Goal: Task Accomplishment & Management: Manage account settings

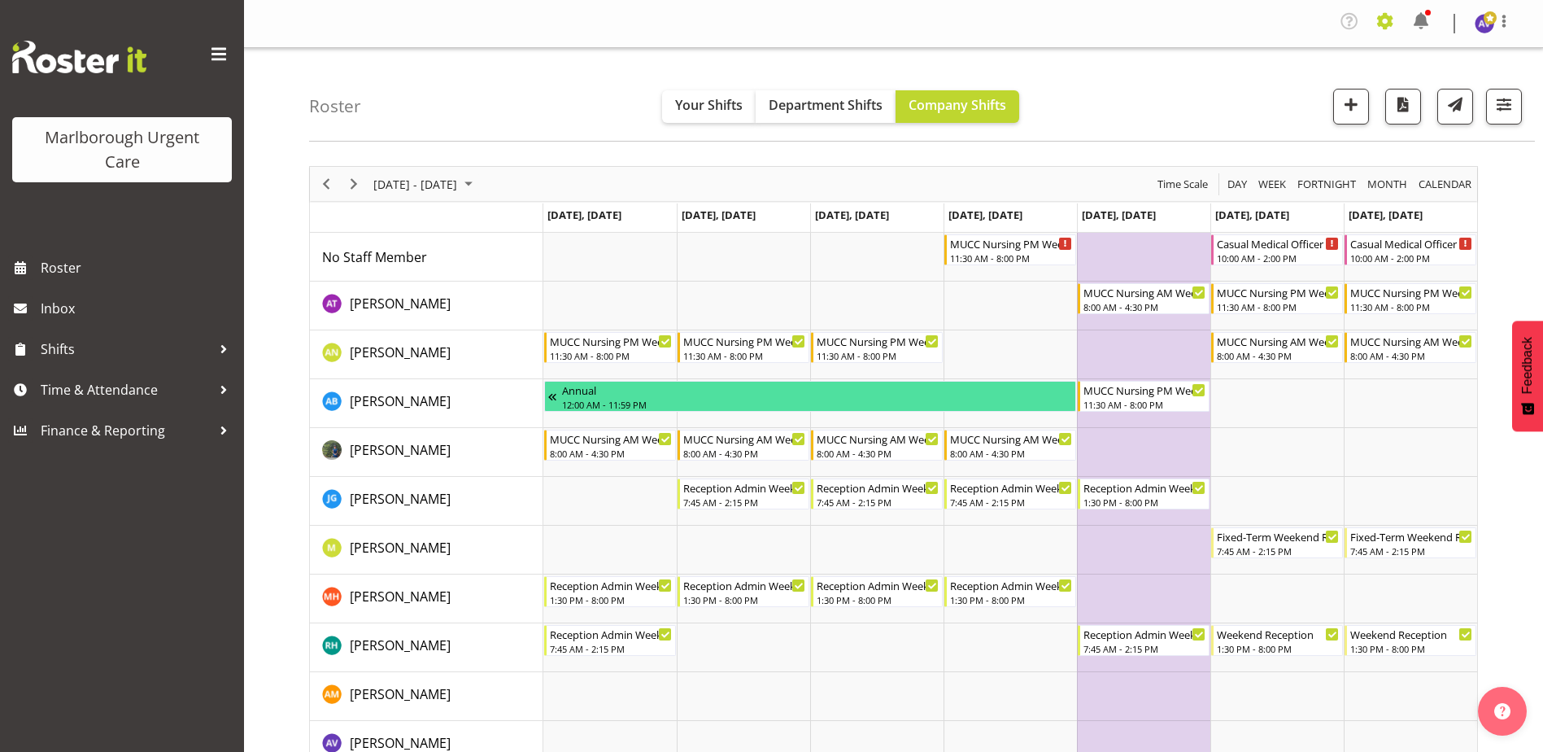
click at [1394, 18] on span at bounding box center [1386, 21] width 26 height 26
click at [1302, 124] on link "Employees" at bounding box center [1320, 121] width 156 height 29
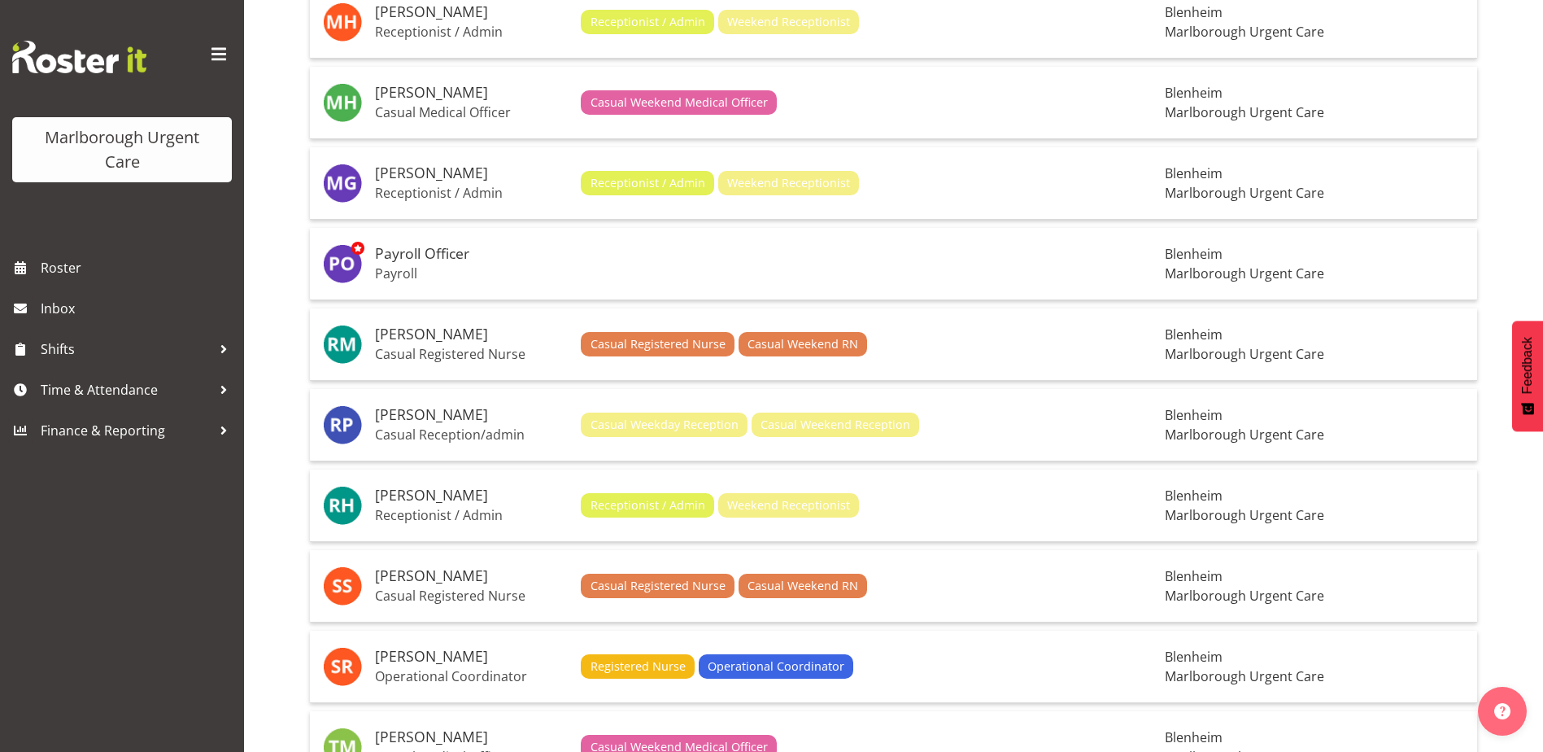
scroll to position [1423, 0]
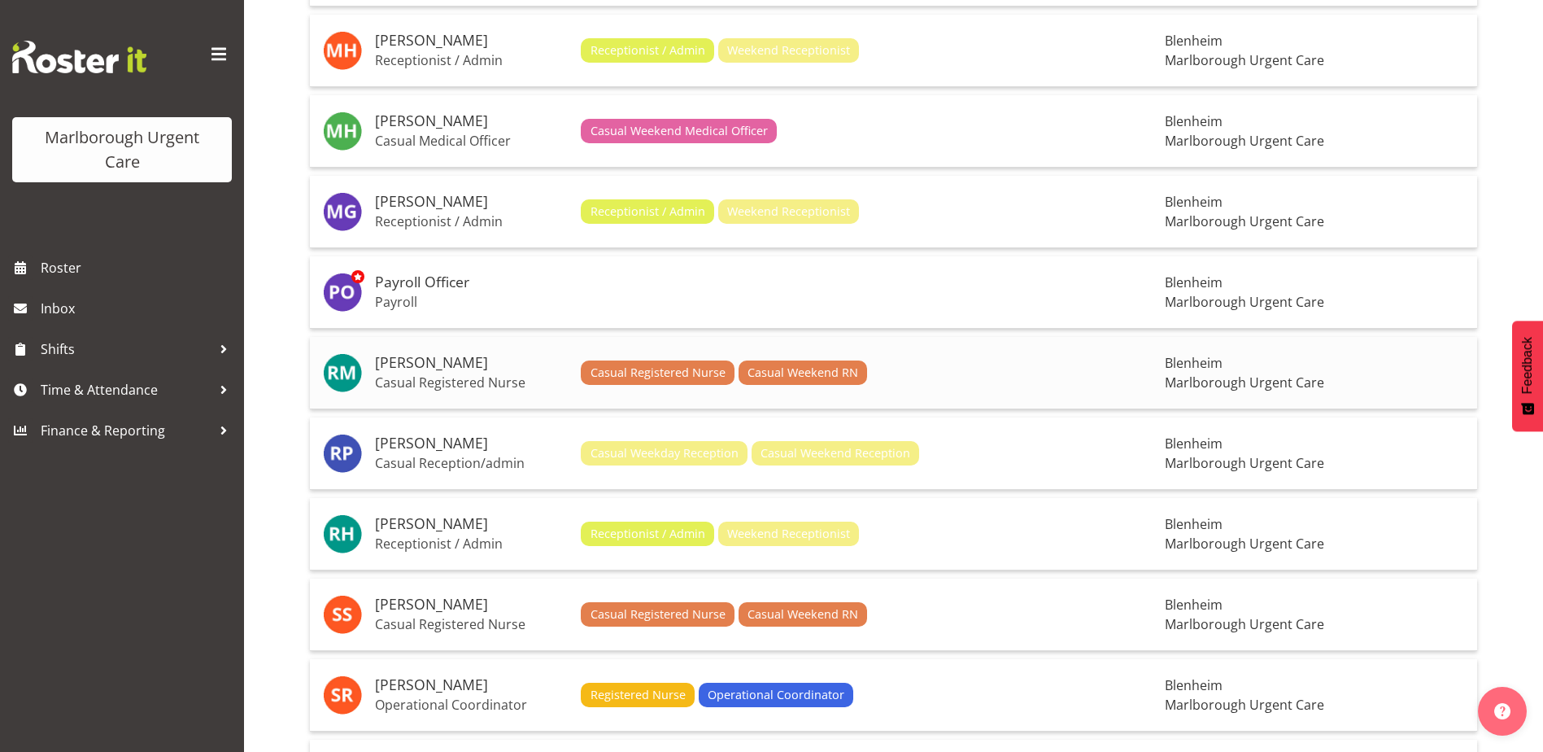
click at [461, 365] on h5 "[PERSON_NAME]" at bounding box center [471, 363] width 193 height 16
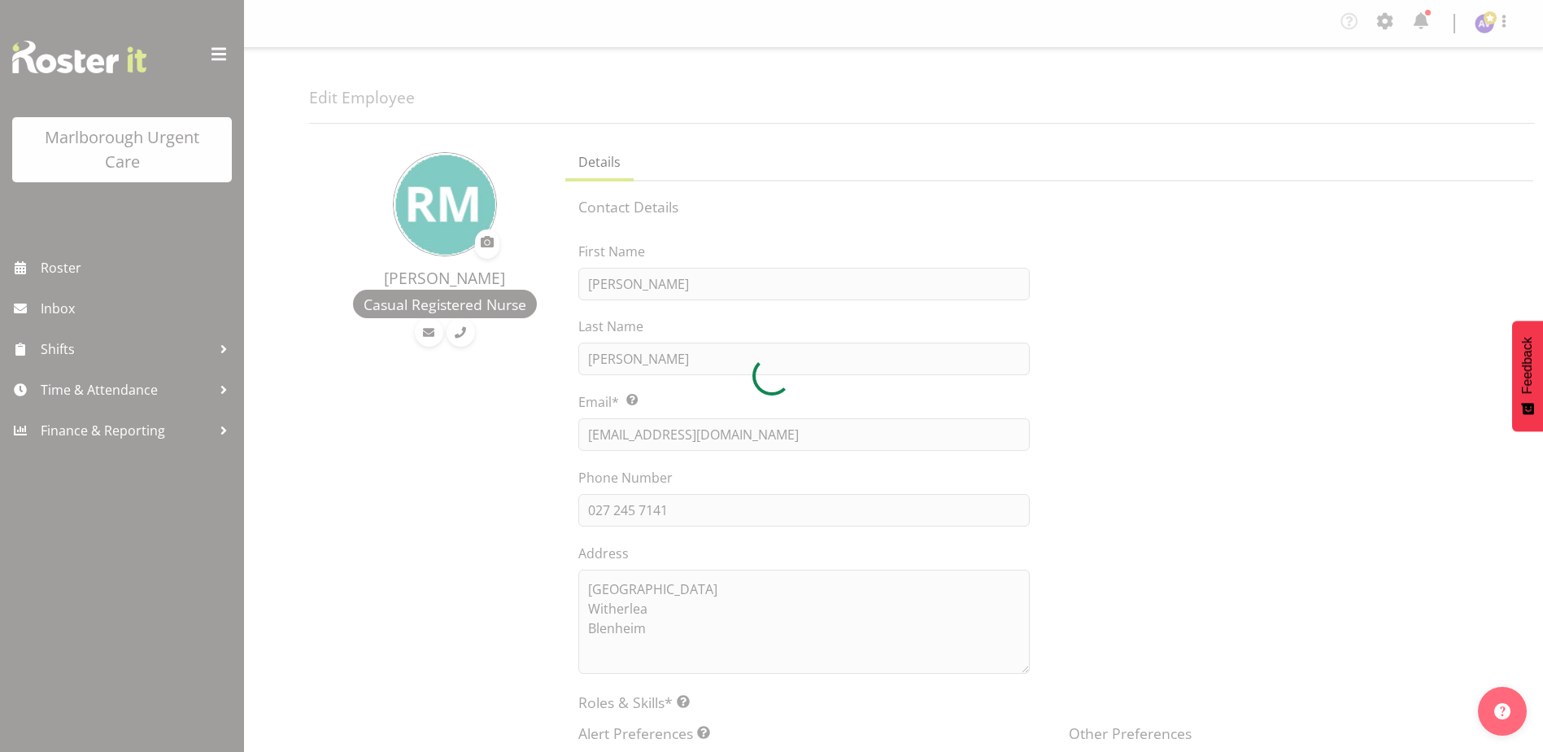
select select "TimelineWeek"
